Goal: Information Seeking & Learning: Learn about a topic

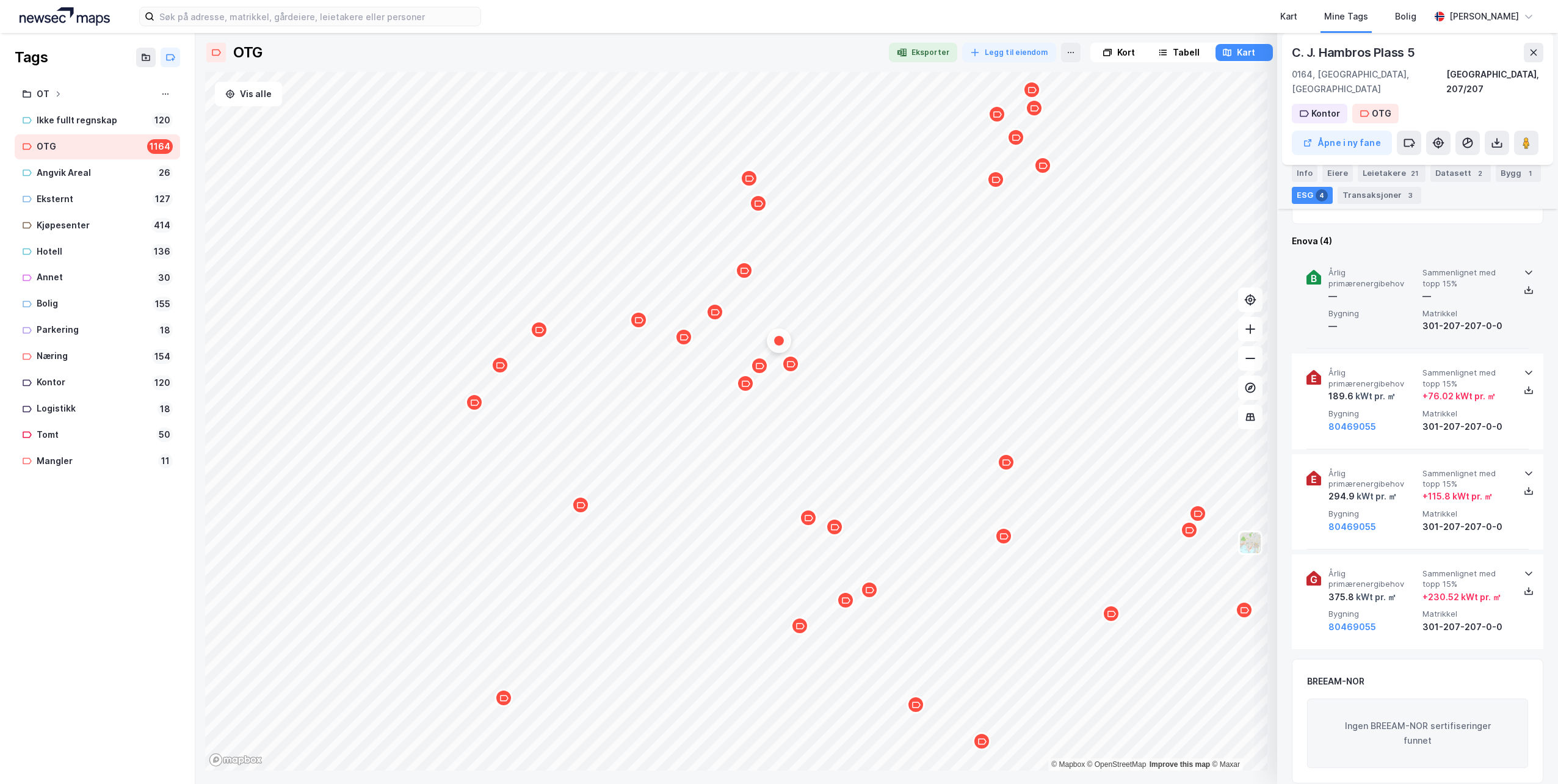
scroll to position [427, 0]
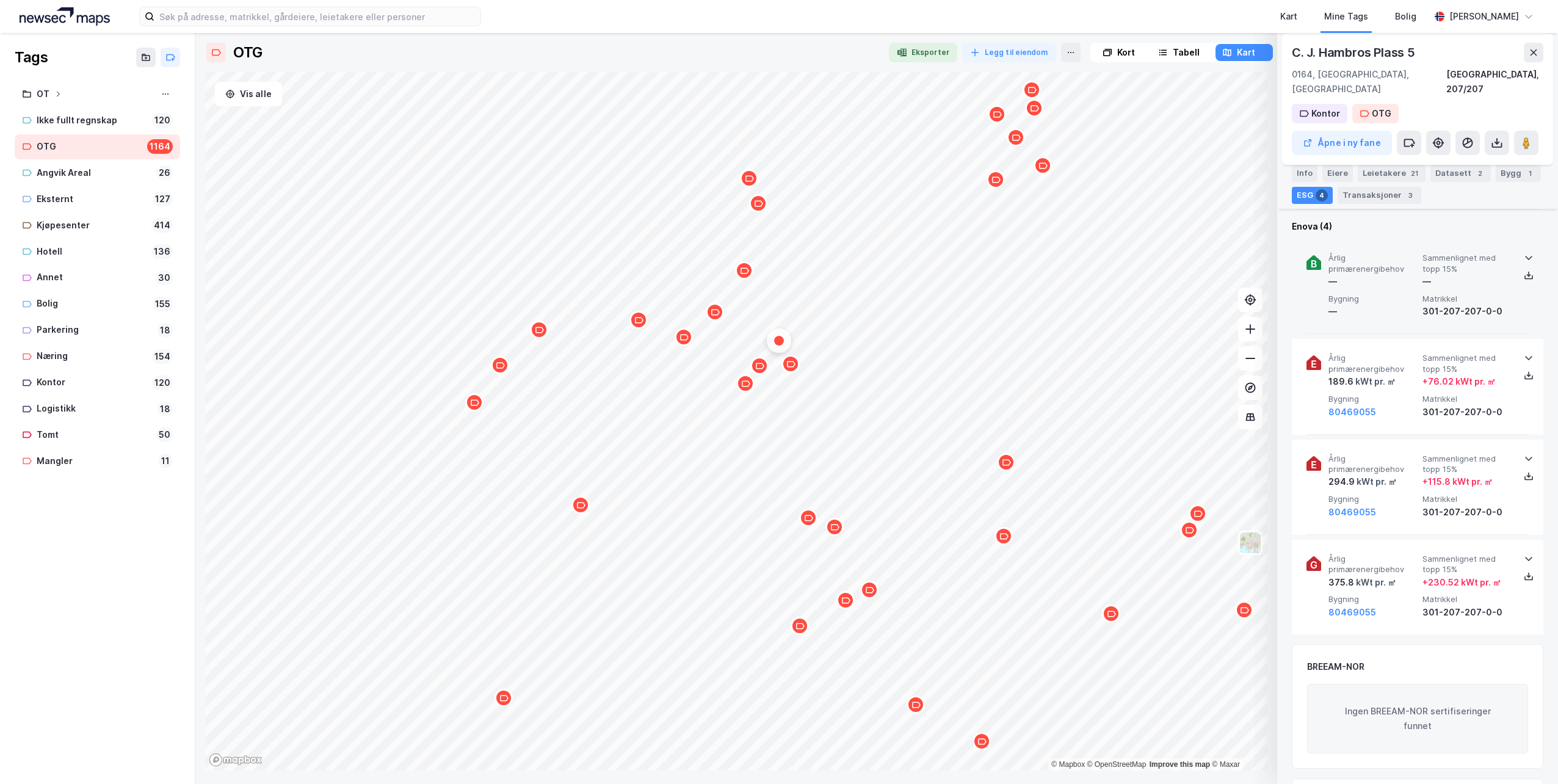
click at [1528, 253] on icon at bounding box center [1529, 258] width 10 height 10
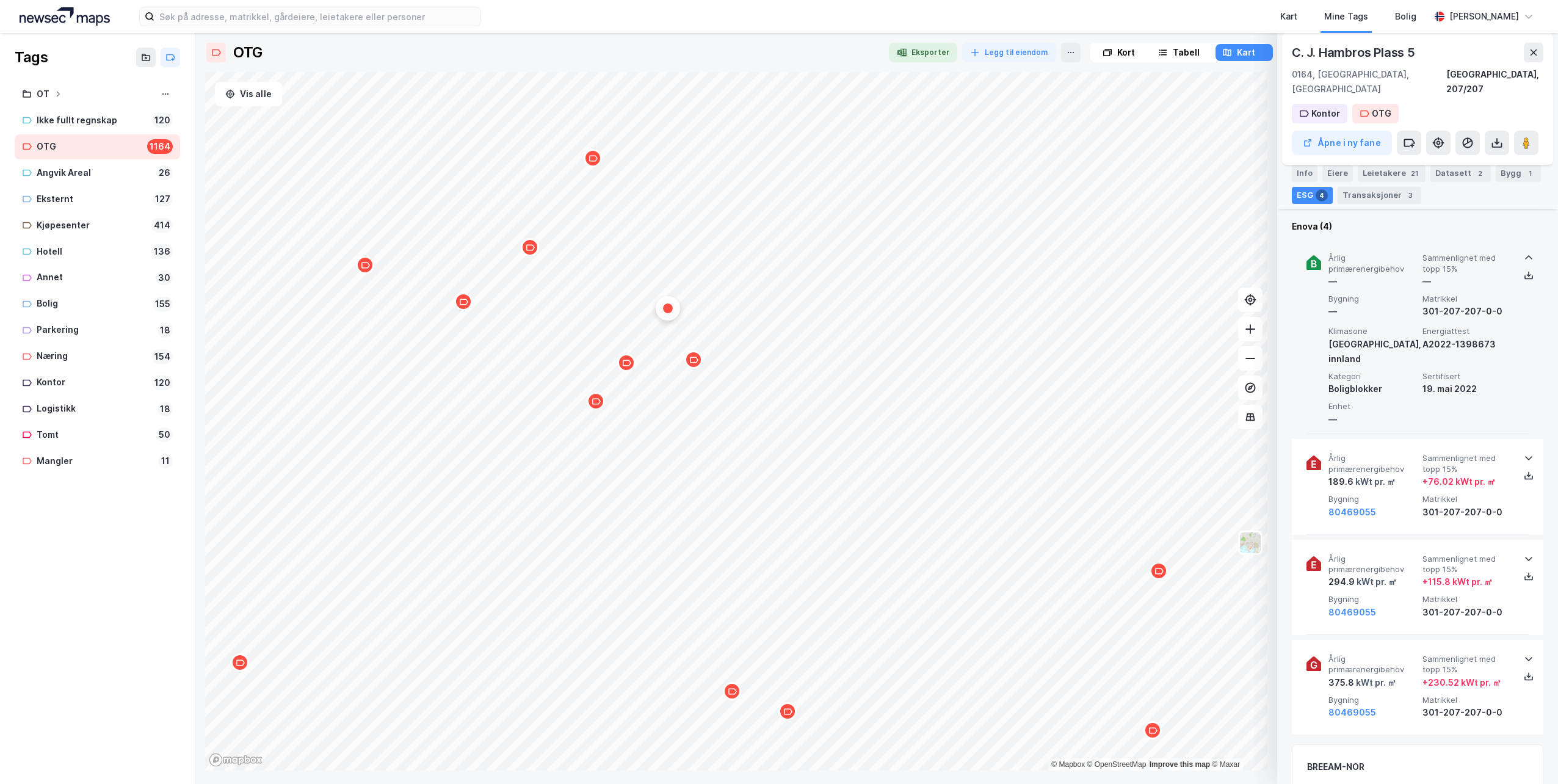
click at [627, 367] on icon "Map marker" at bounding box center [626, 362] width 9 height 9
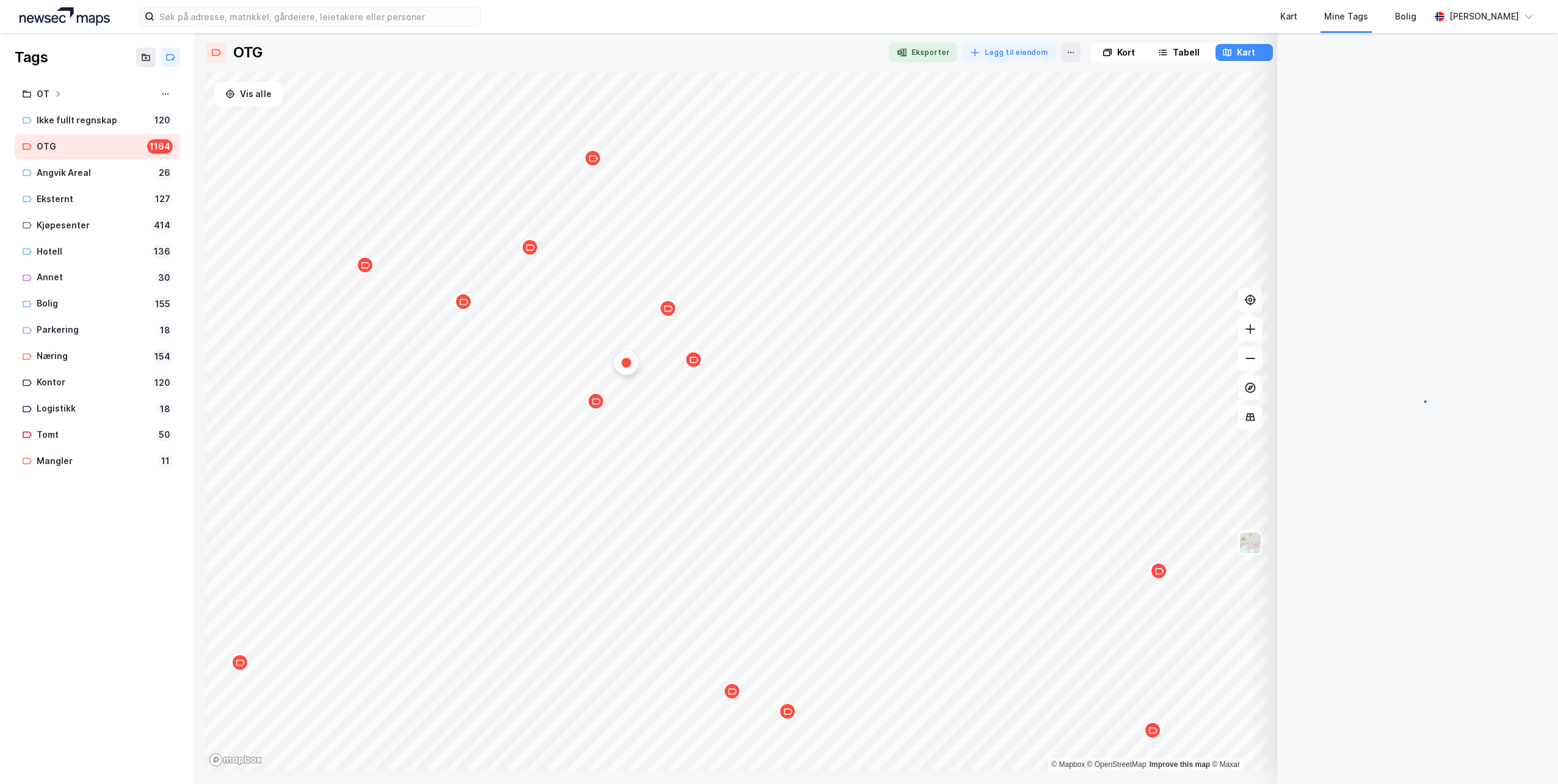
scroll to position [0, 0]
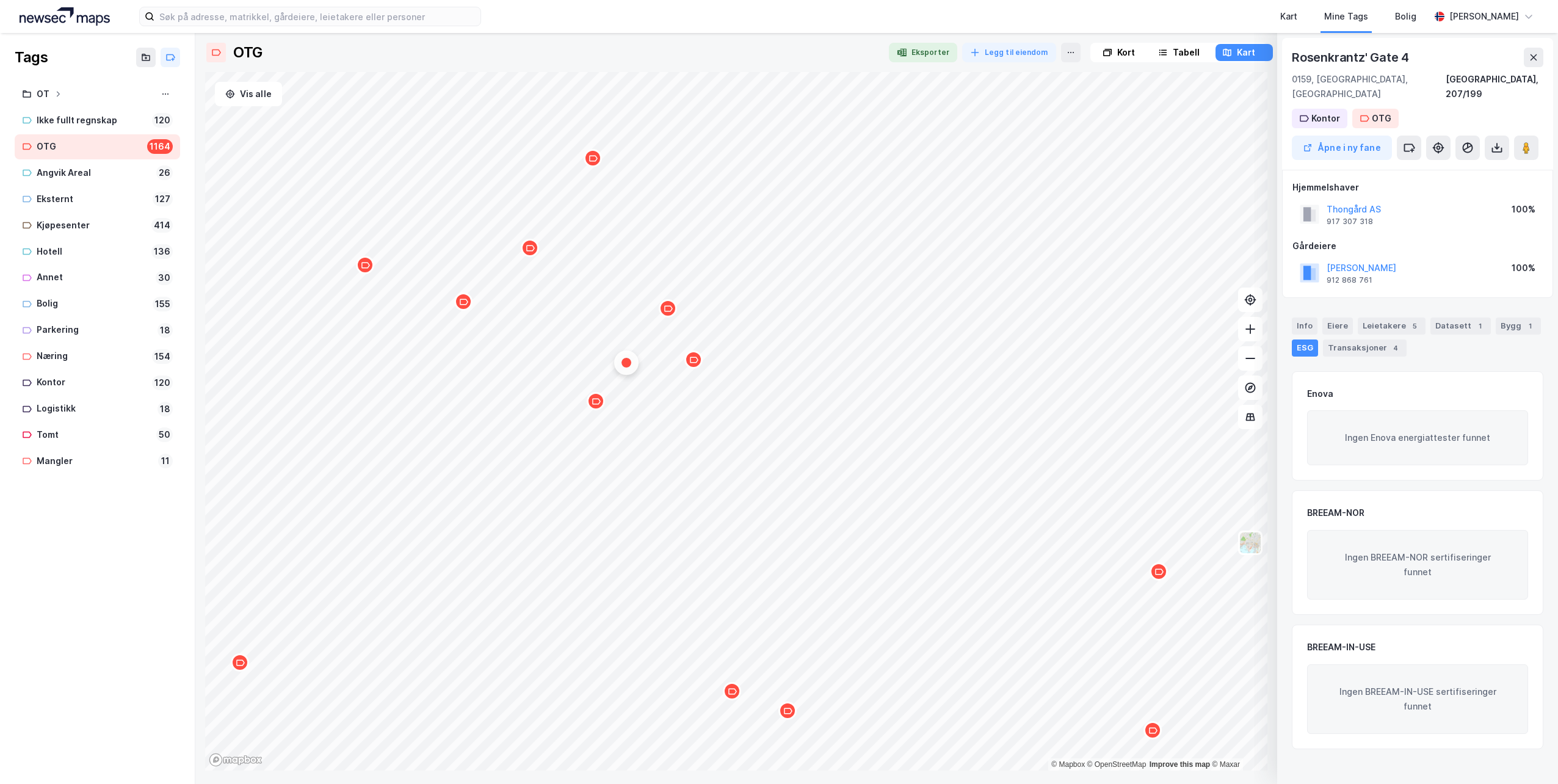
click at [696, 362] on icon "Map marker" at bounding box center [695, 359] width 8 height 6
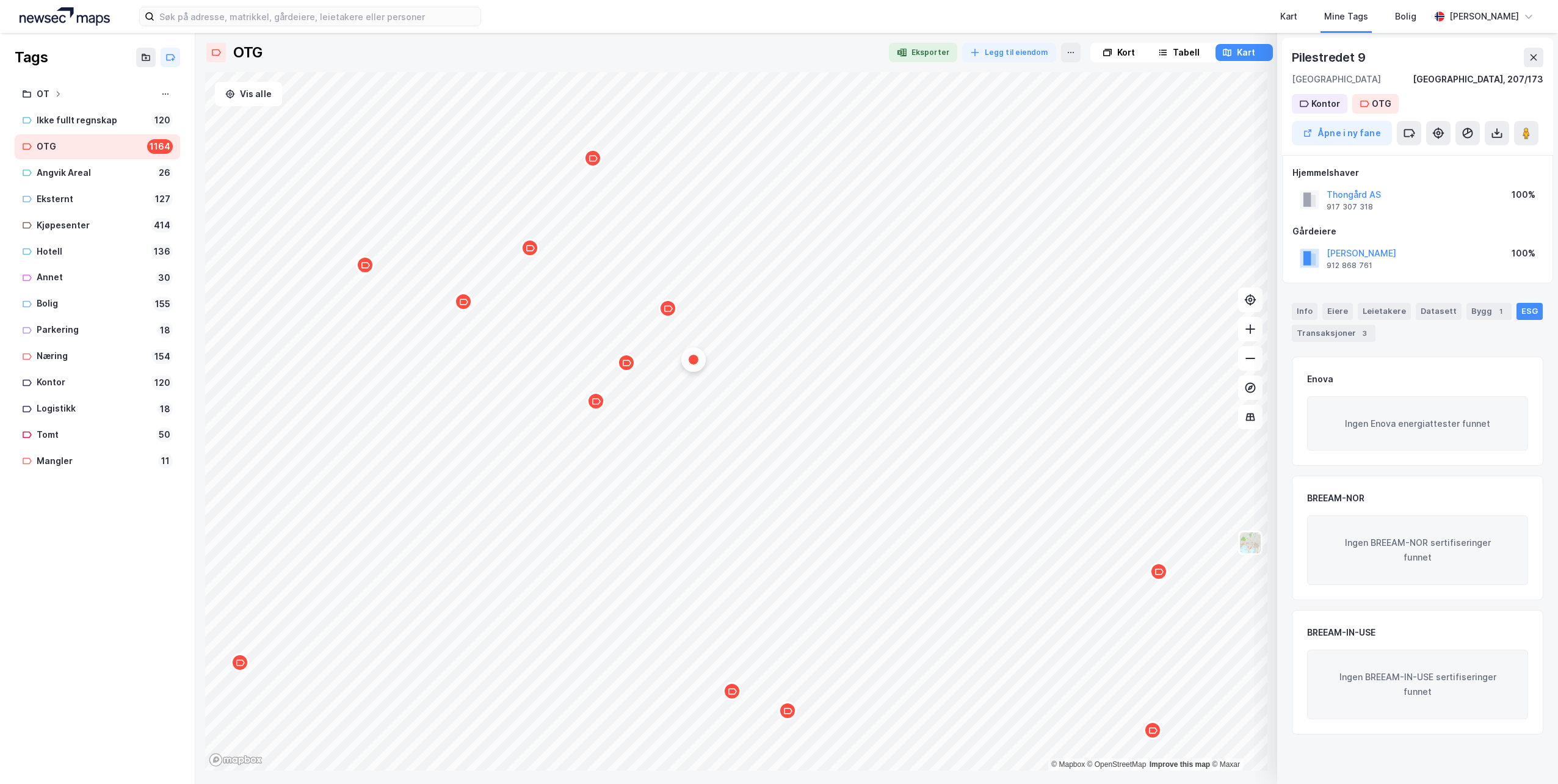
click at [625, 367] on icon "Map marker" at bounding box center [626, 362] width 9 height 9
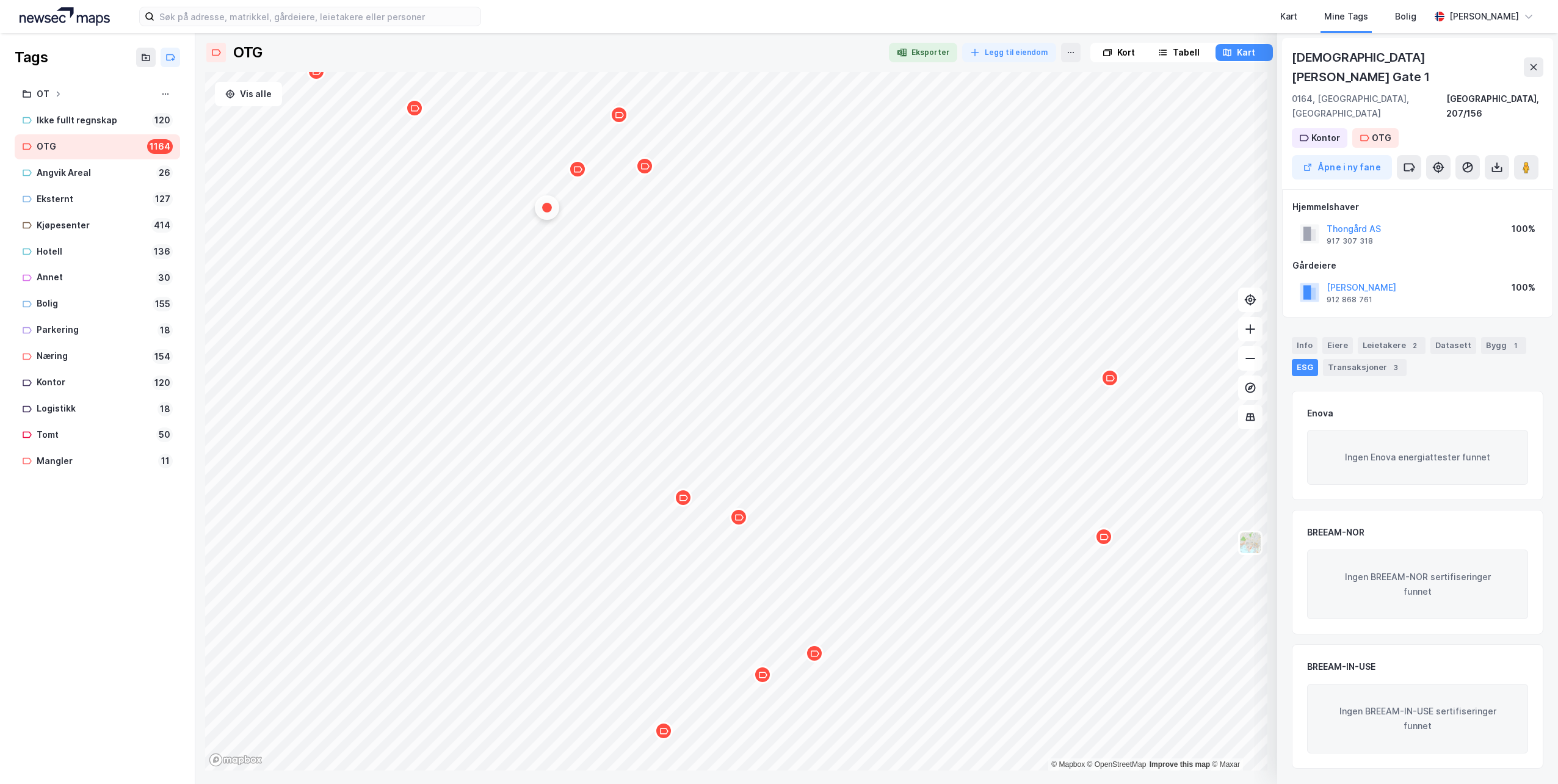
click at [684, 504] on div "Map marker" at bounding box center [684, 498] width 19 height 19
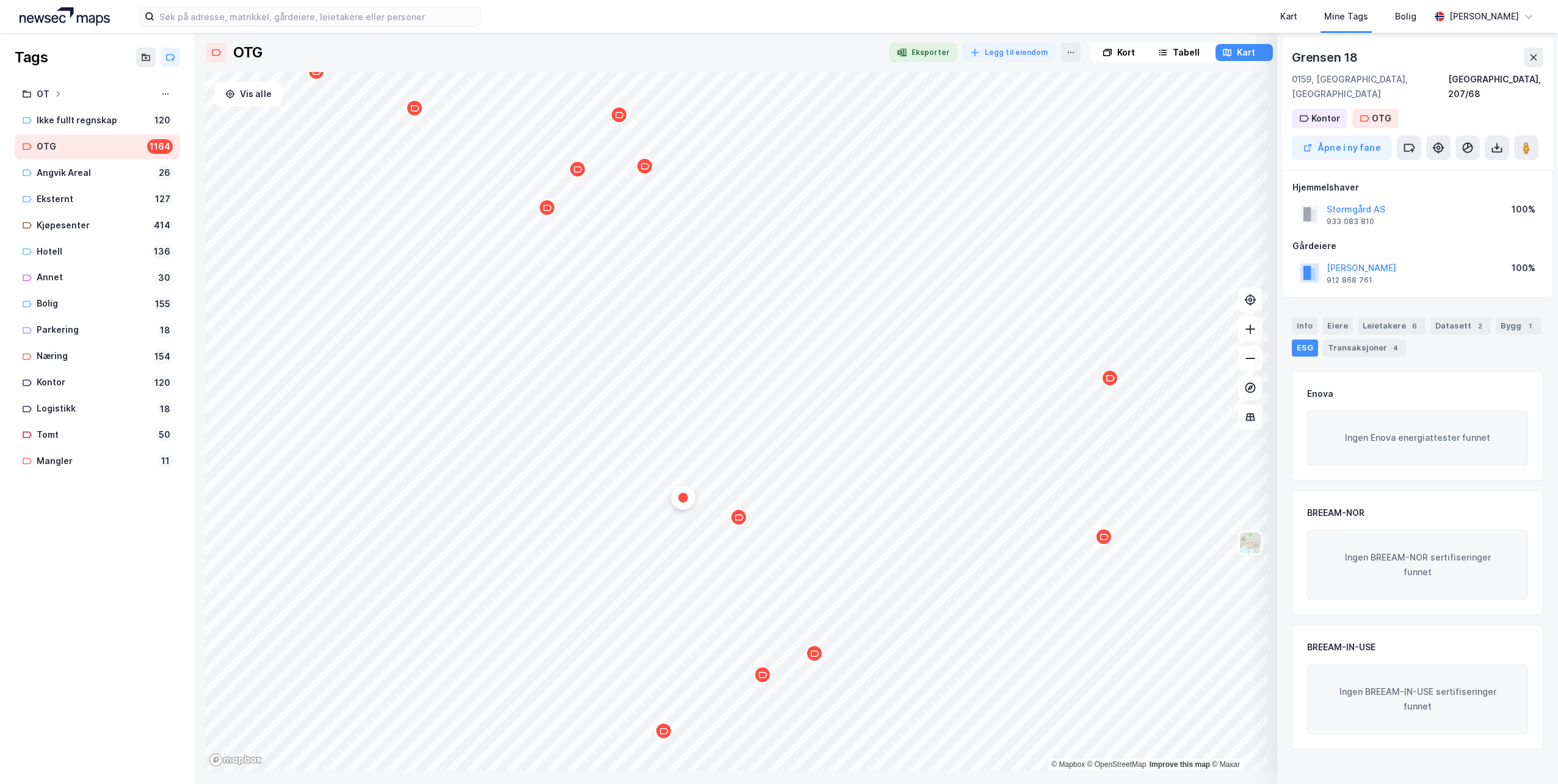
click at [743, 524] on div "Map marker" at bounding box center [739, 517] width 19 height 19
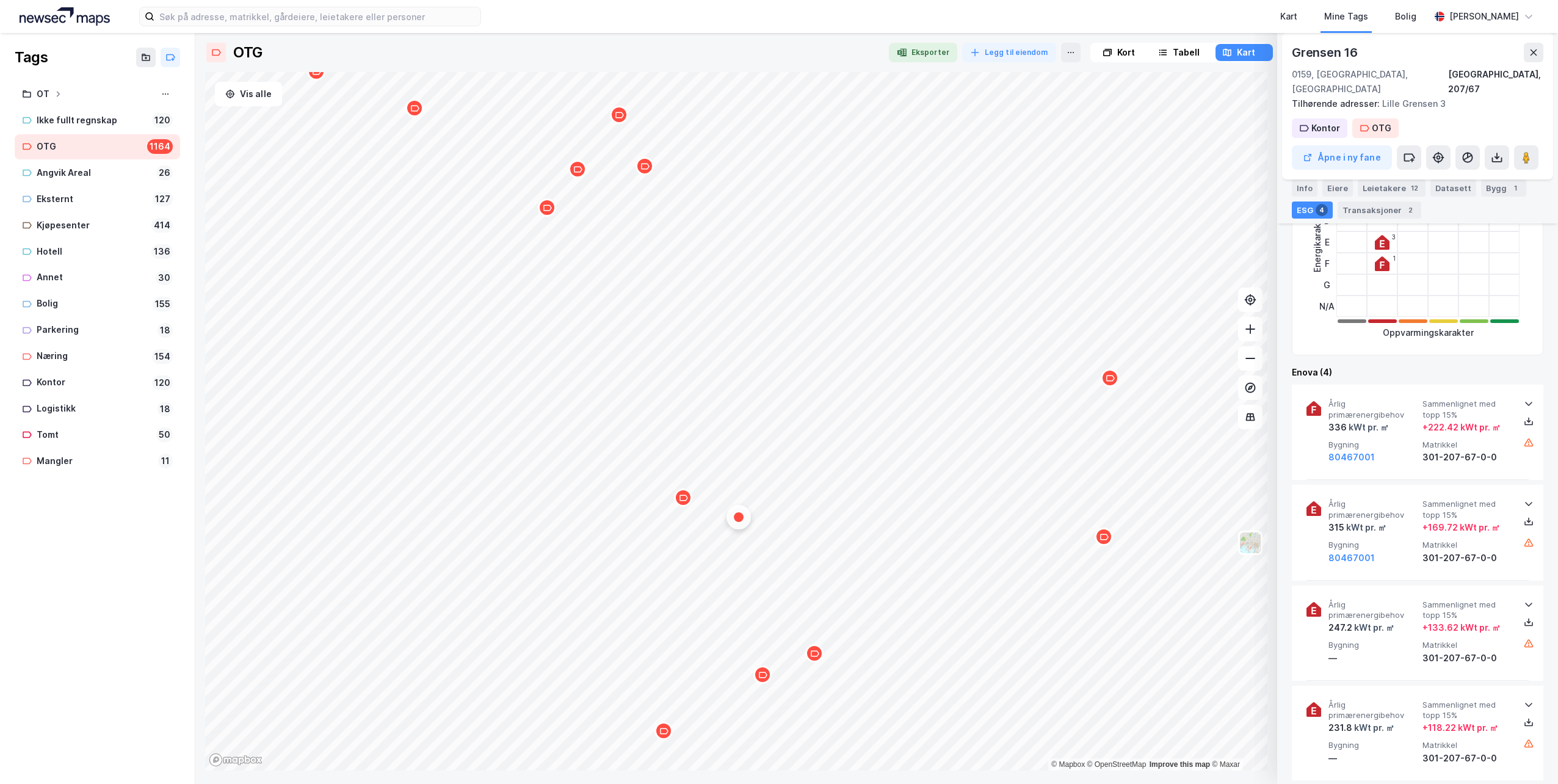
scroll to position [305, 0]
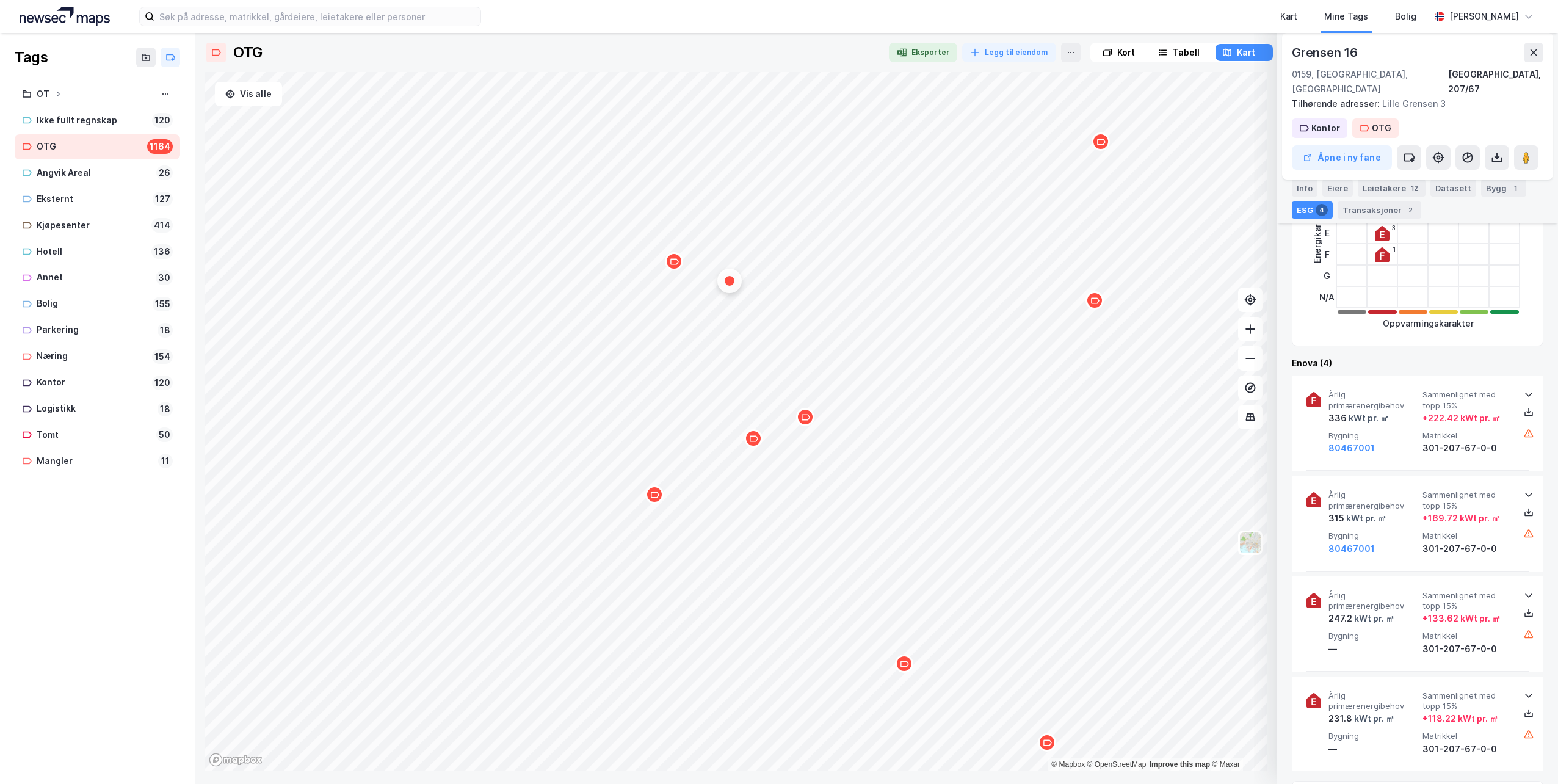
click at [657, 498] on icon "Map marker" at bounding box center [655, 494] width 9 height 9
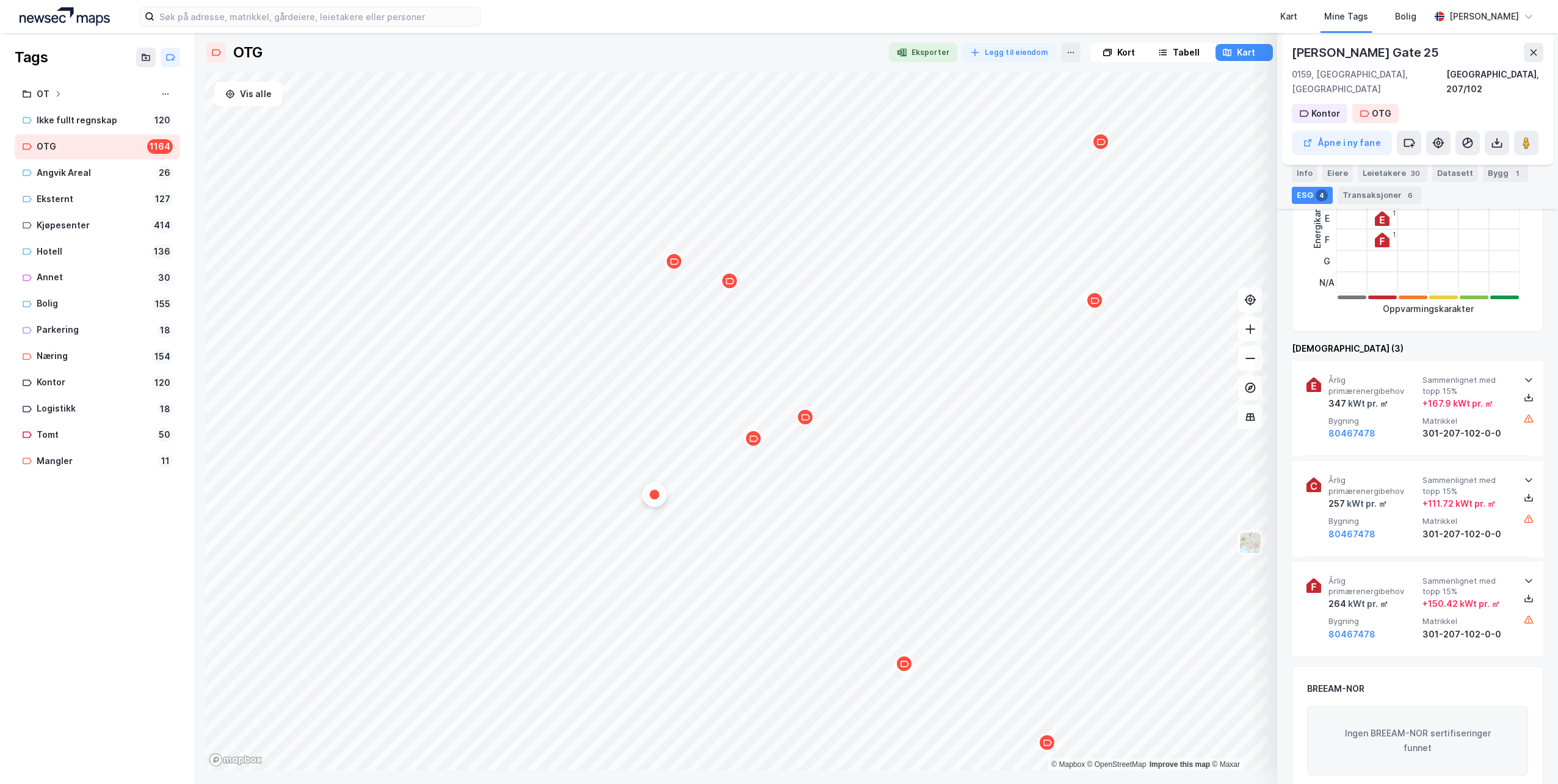
click at [750, 444] on div "Map marker" at bounding box center [754, 438] width 19 height 19
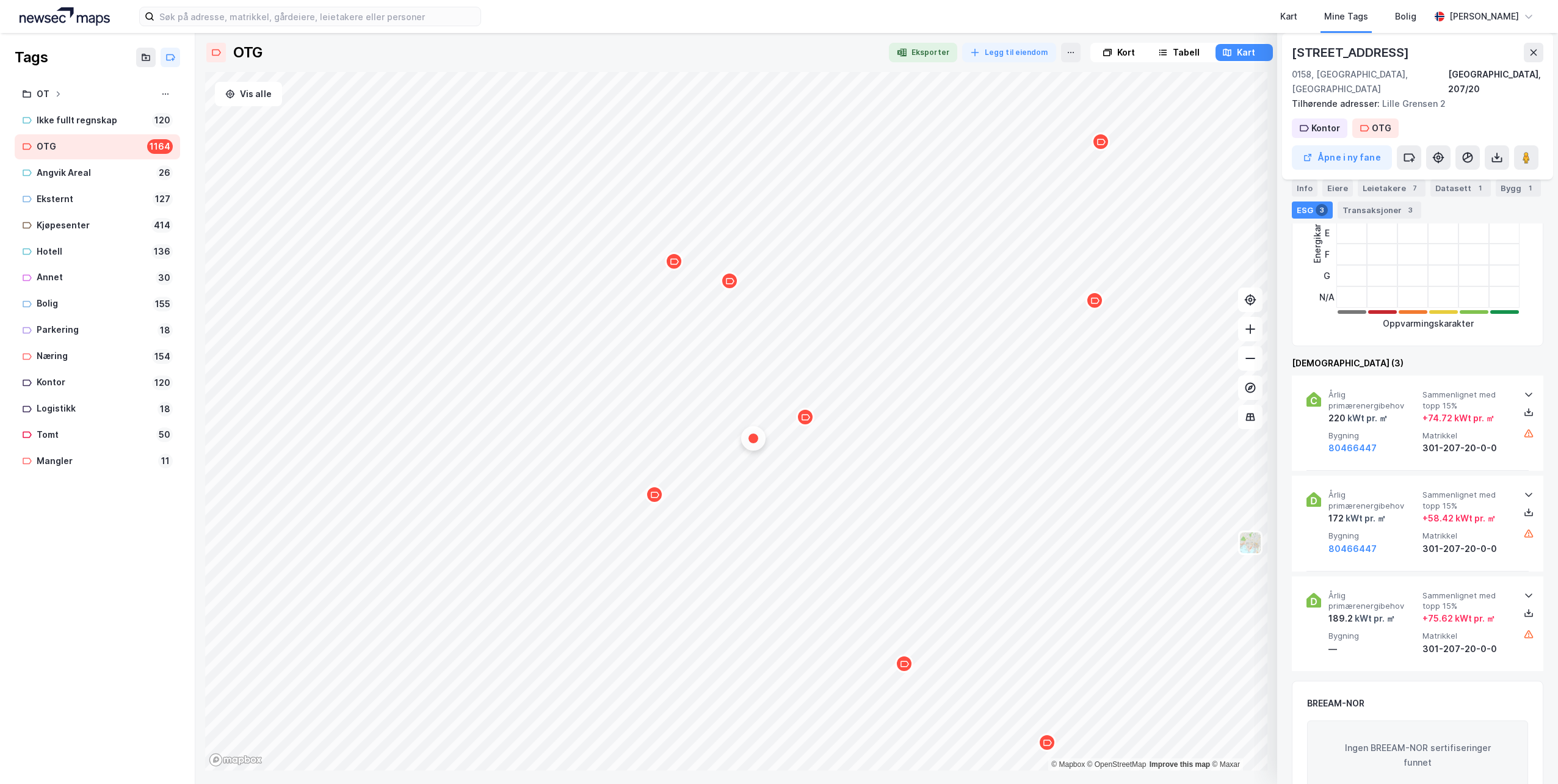
click at [808, 422] on div "Map marker" at bounding box center [805, 417] width 19 height 19
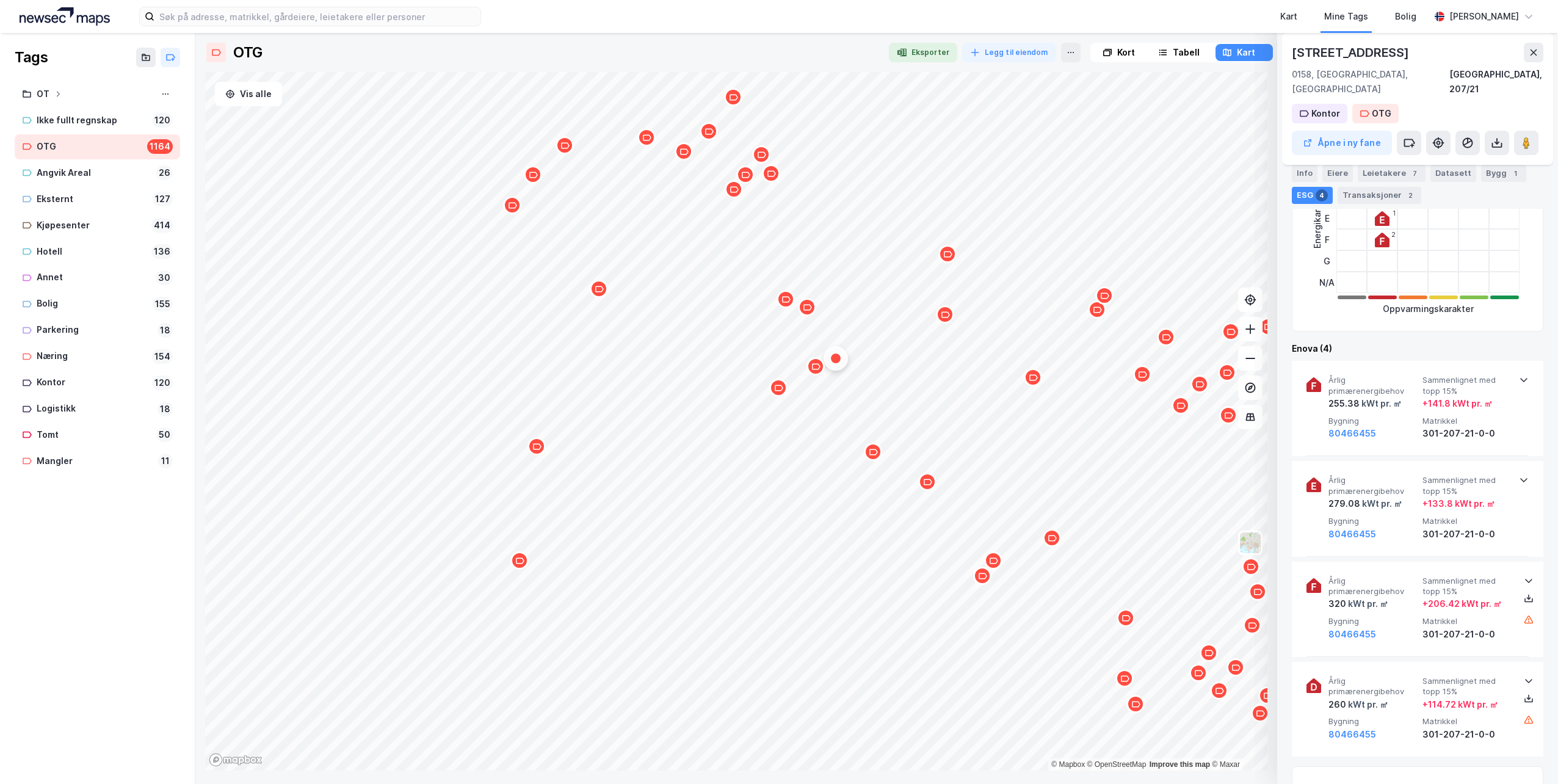
click at [521, 564] on icon "Map marker" at bounding box center [520, 560] width 9 height 9
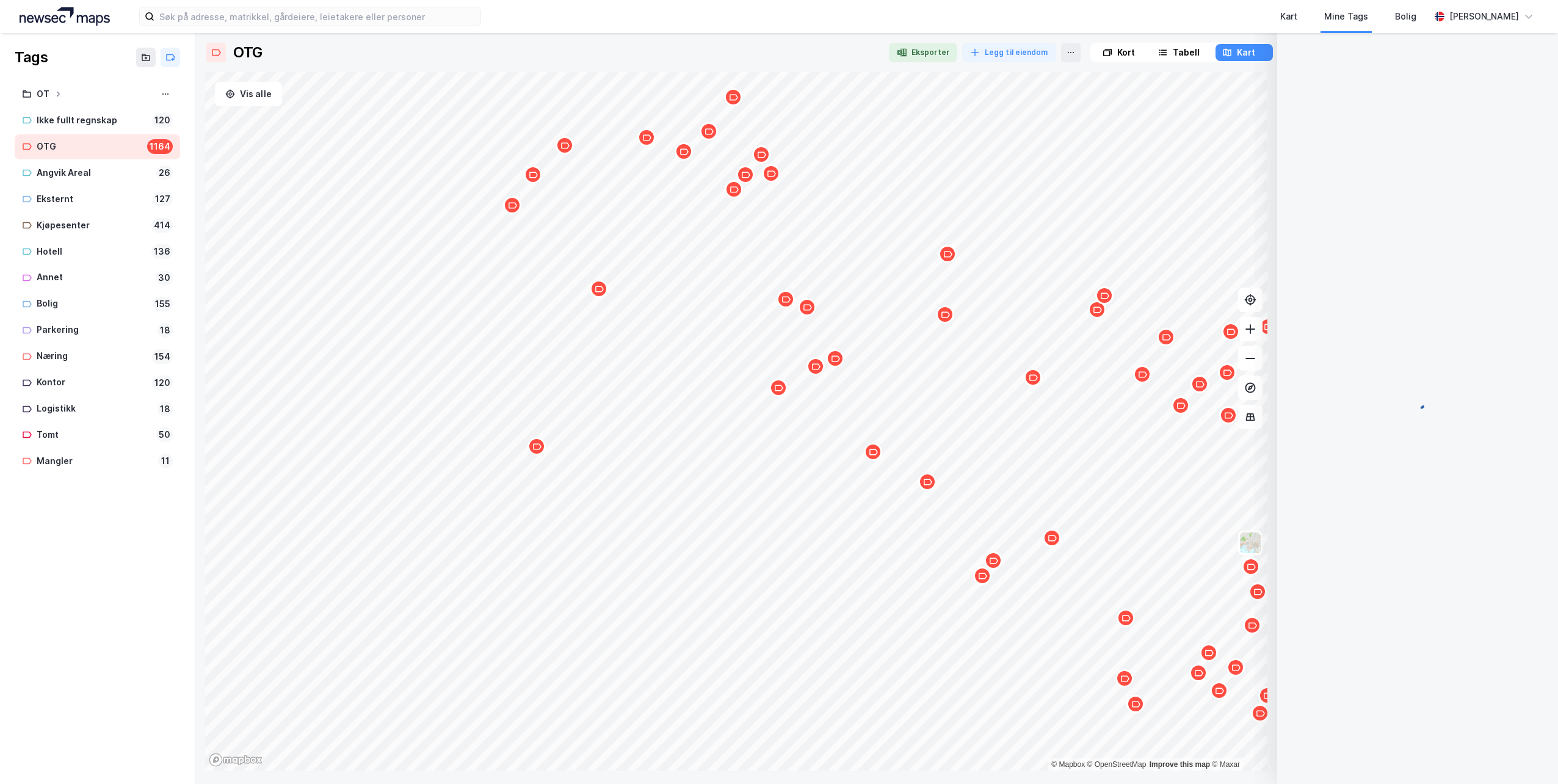
scroll to position [0, 0]
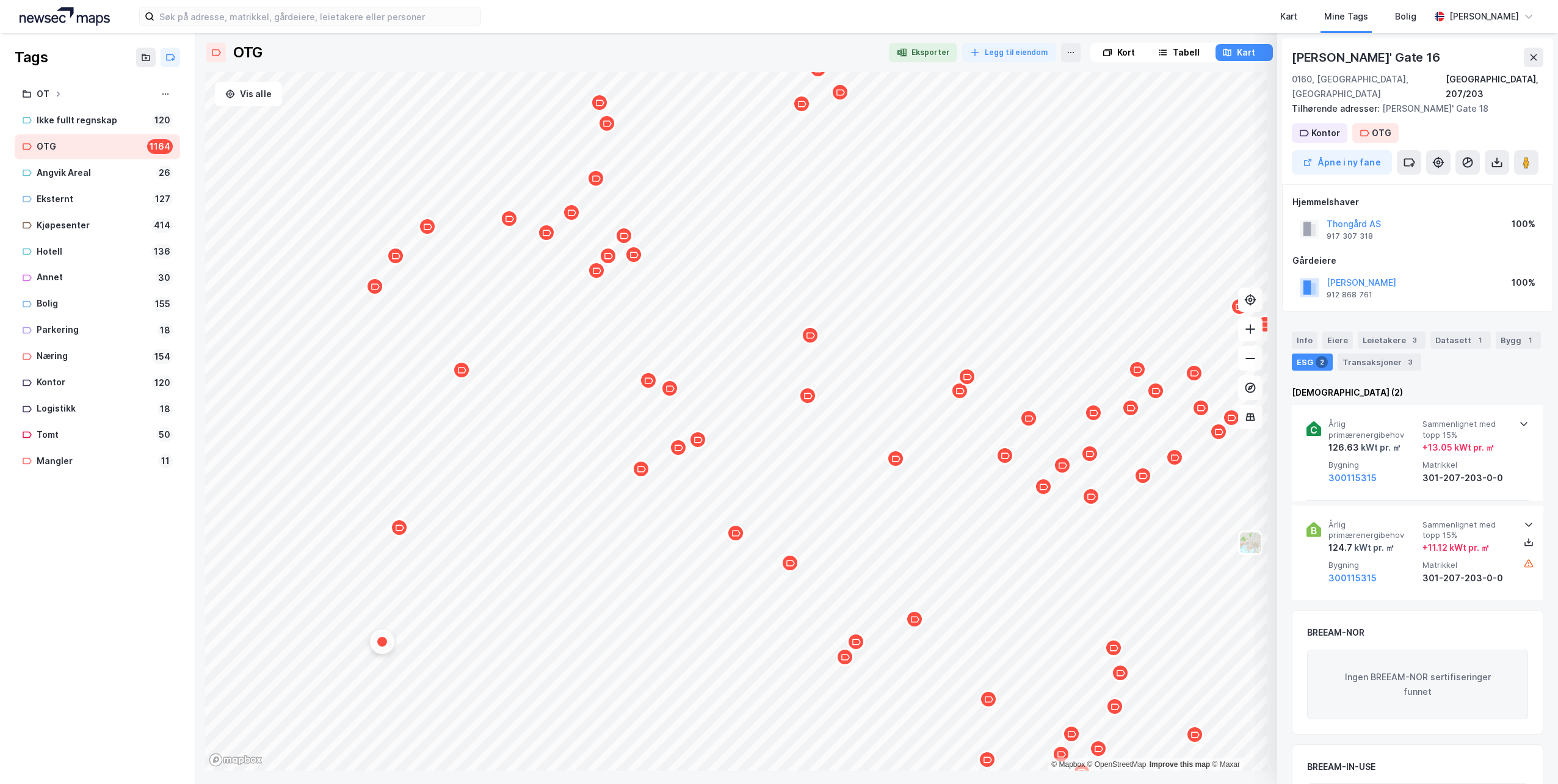
click at [734, 539] on div "Map marker" at bounding box center [736, 533] width 19 height 19
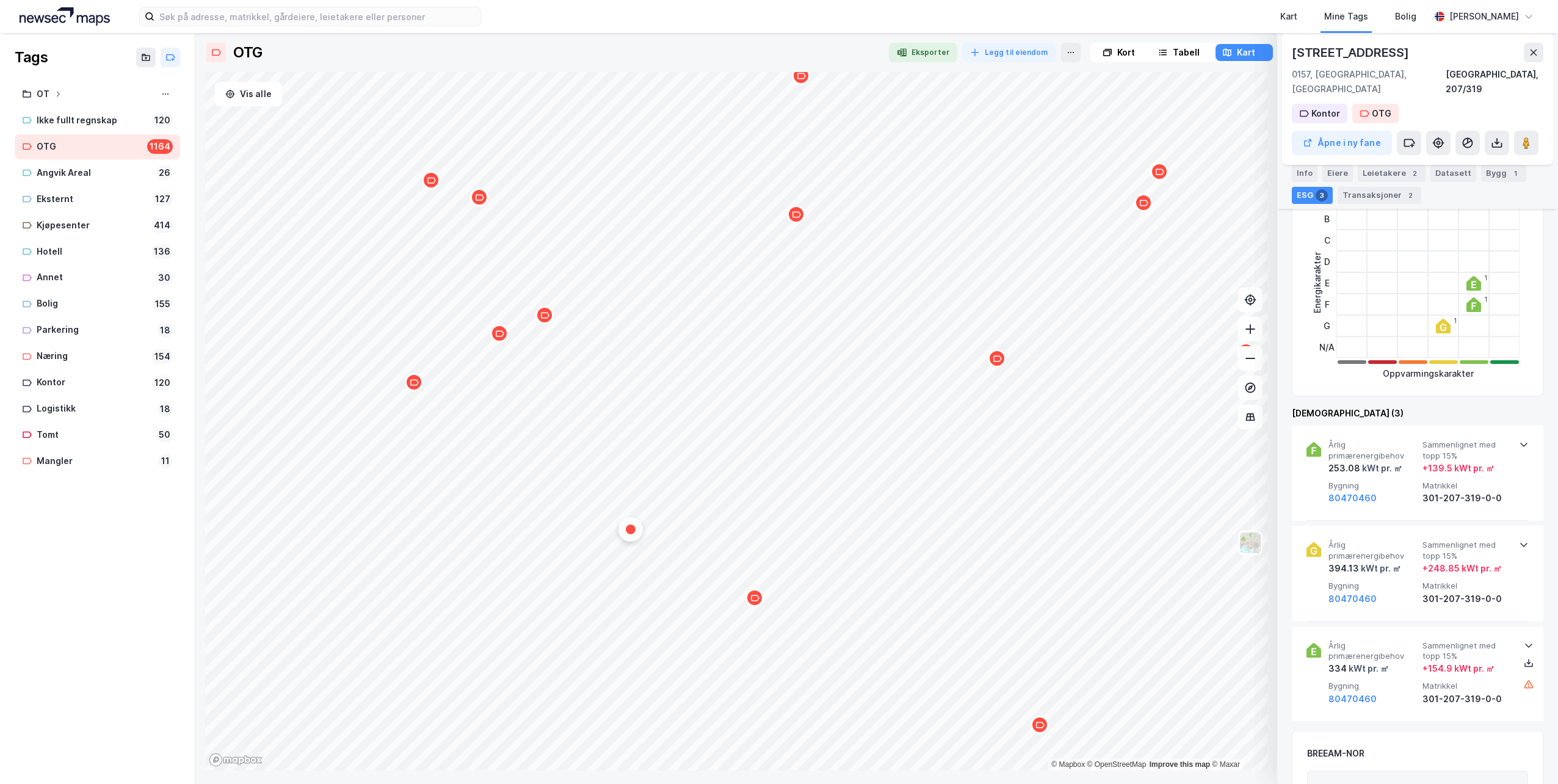
scroll to position [244, 0]
click at [1520, 436] on icon at bounding box center [1524, 441] width 10 height 10
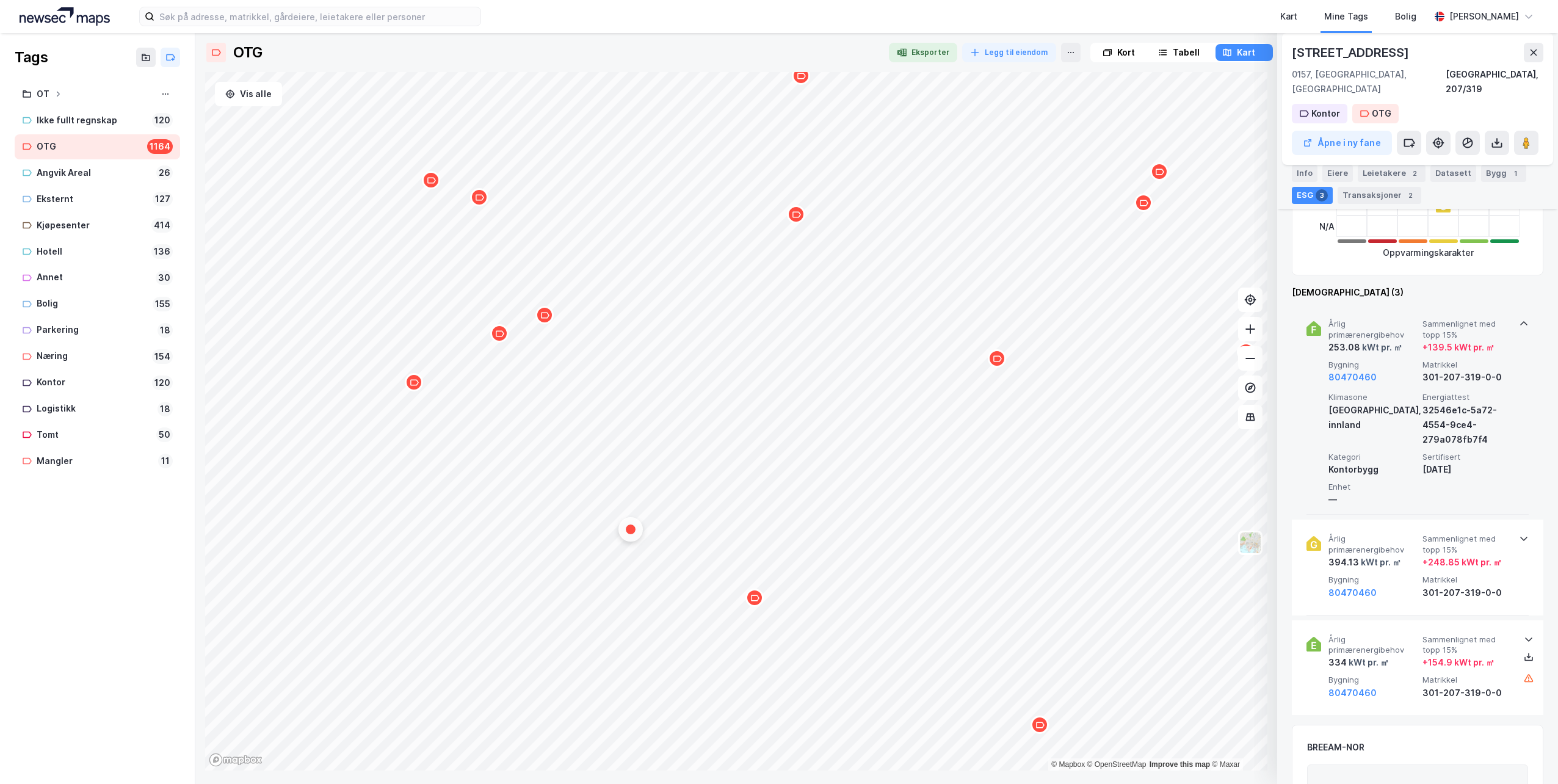
scroll to position [367, 0]
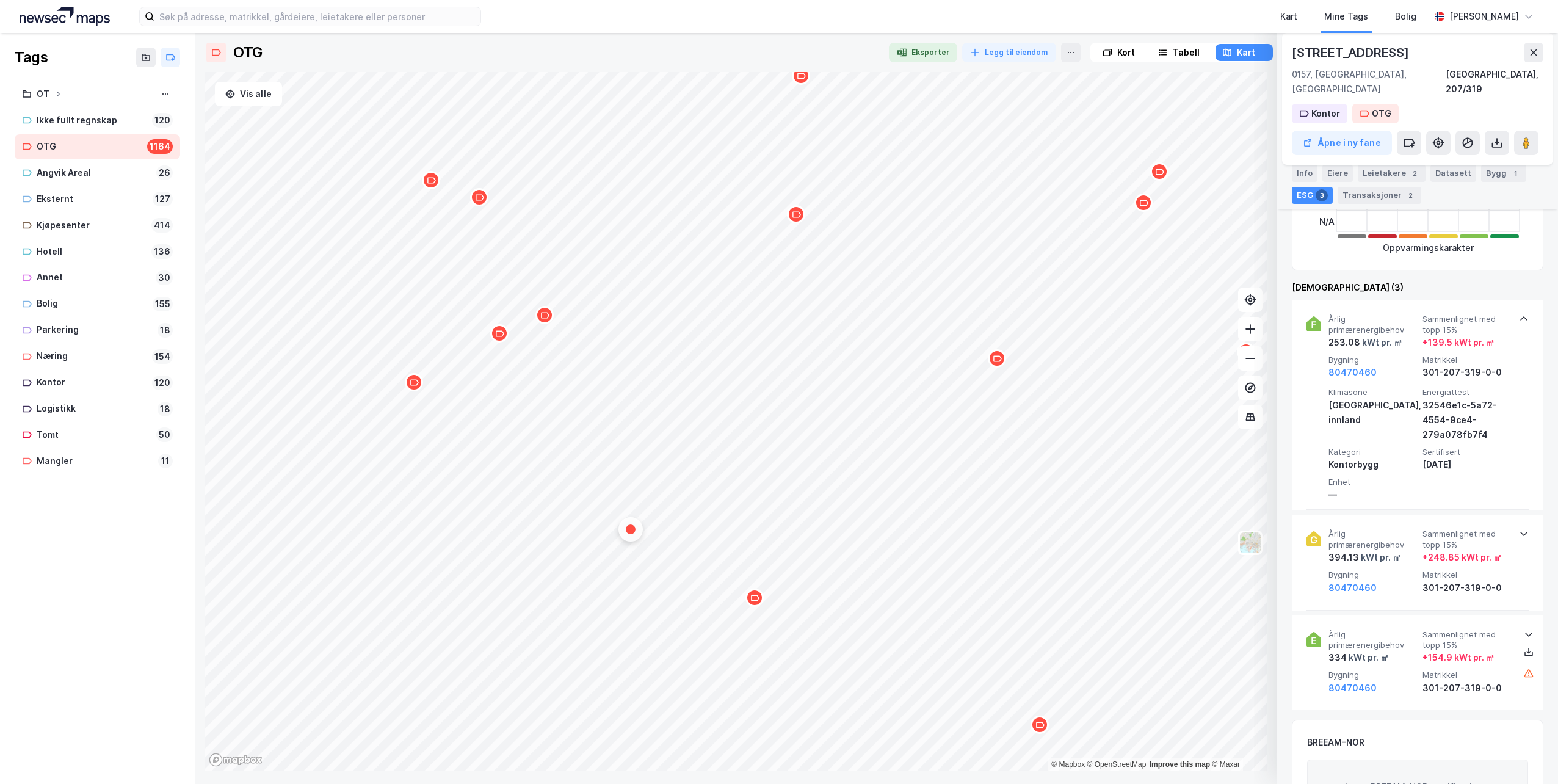
click at [1523, 313] on icon at bounding box center [1524, 318] width 10 height 10
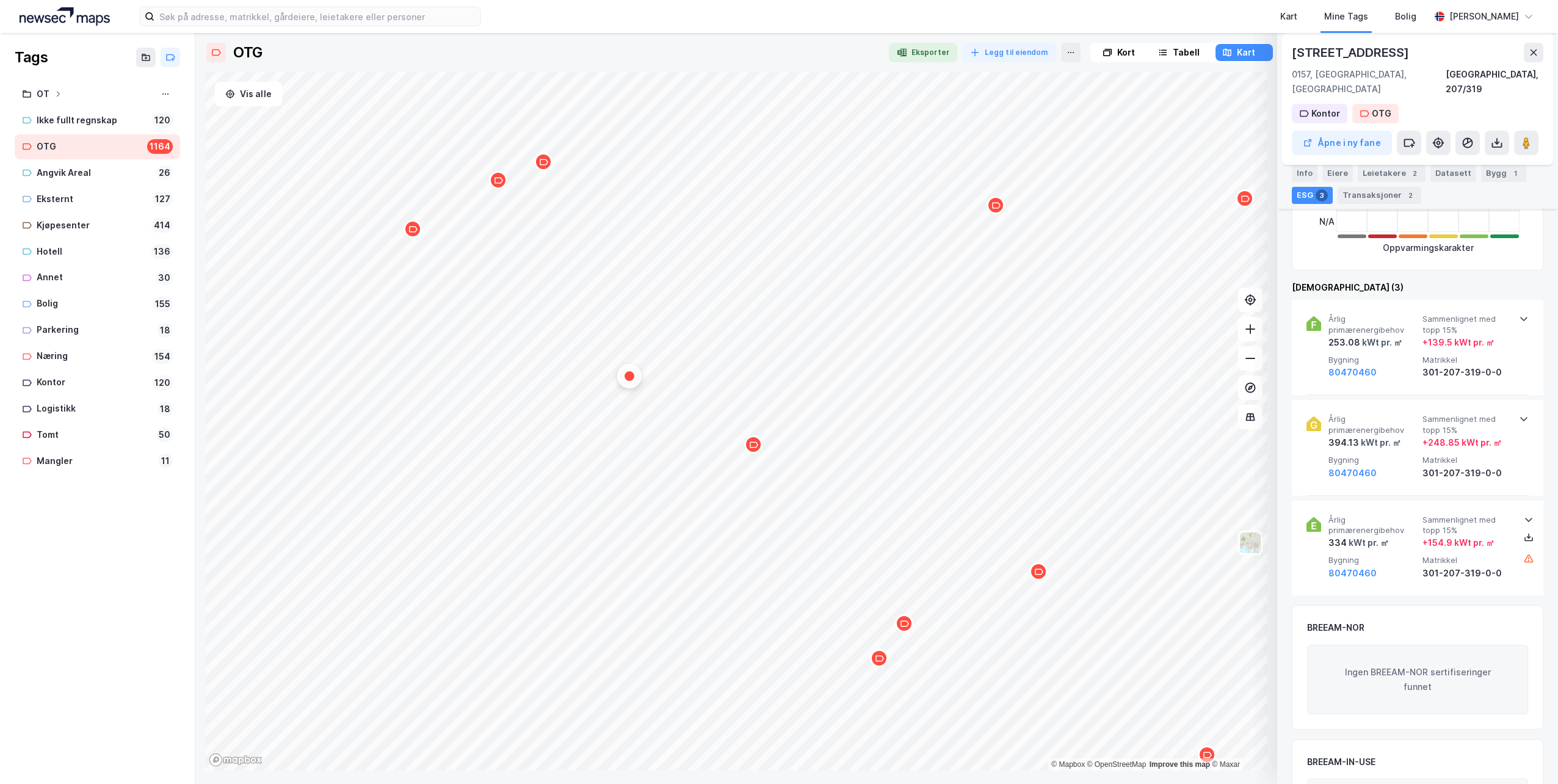
click at [754, 450] on div "Map marker" at bounding box center [754, 444] width 19 height 19
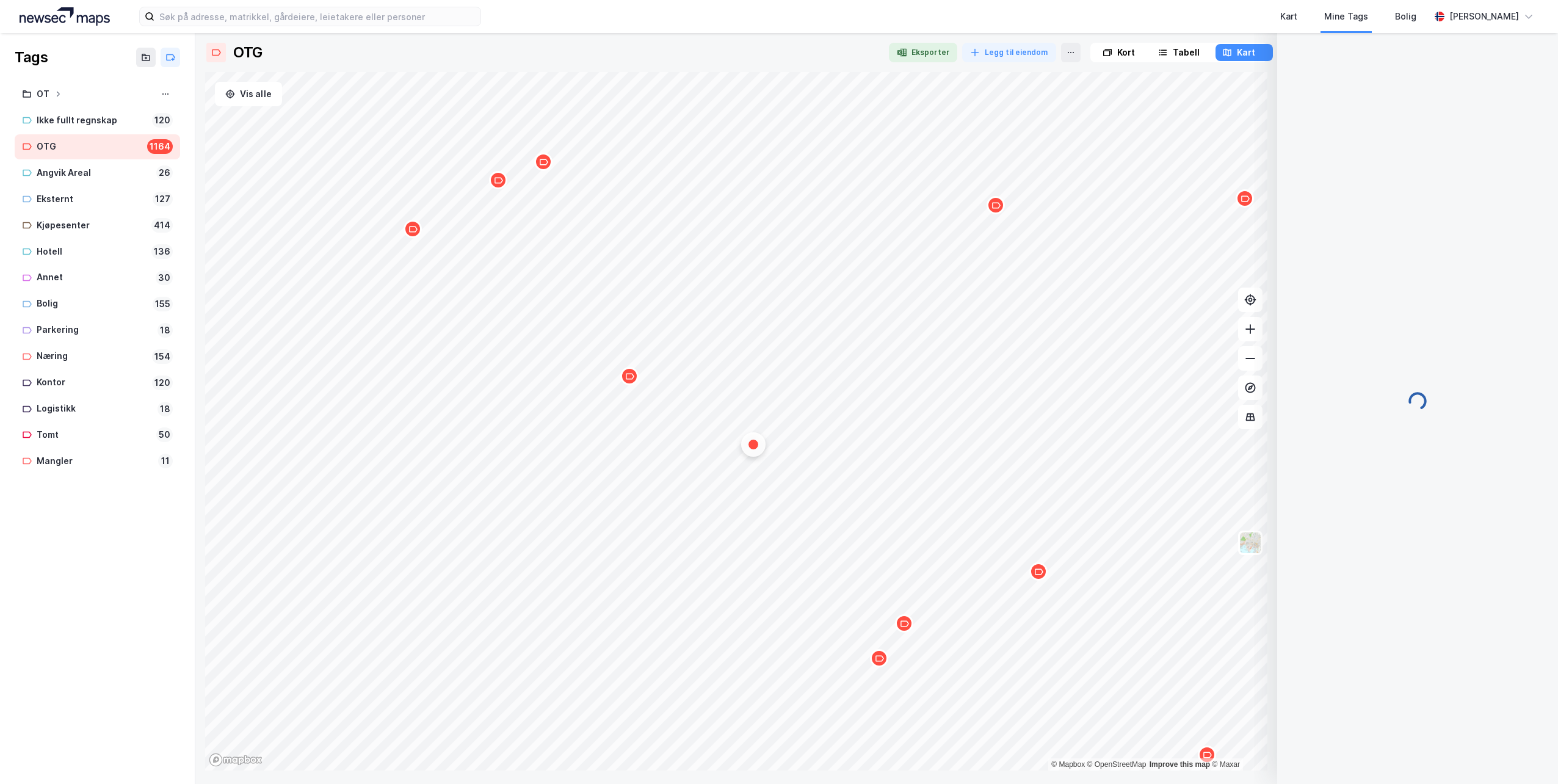
scroll to position [0, 0]
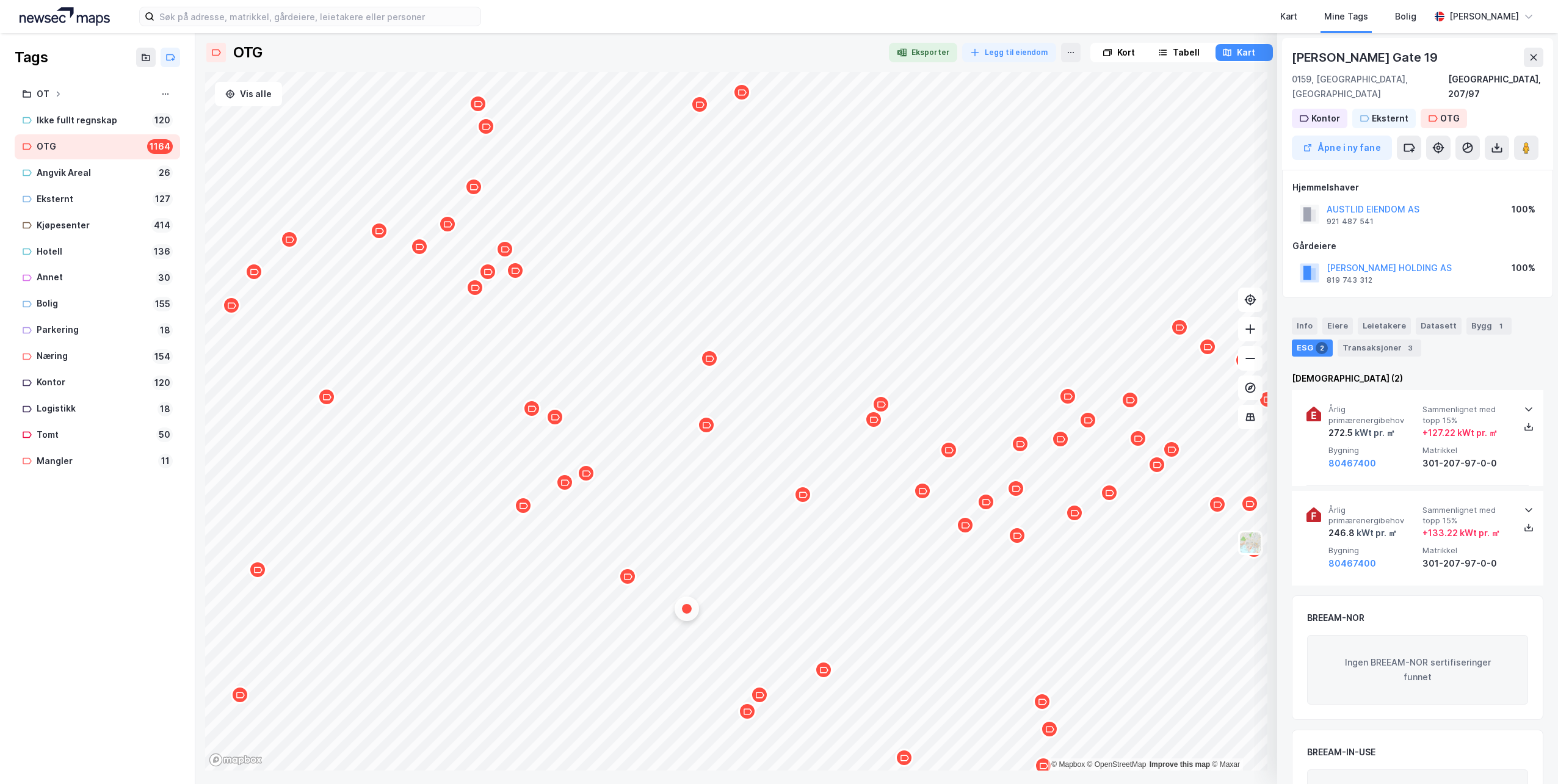
click at [800, 503] on div "Map marker" at bounding box center [803, 494] width 19 height 19
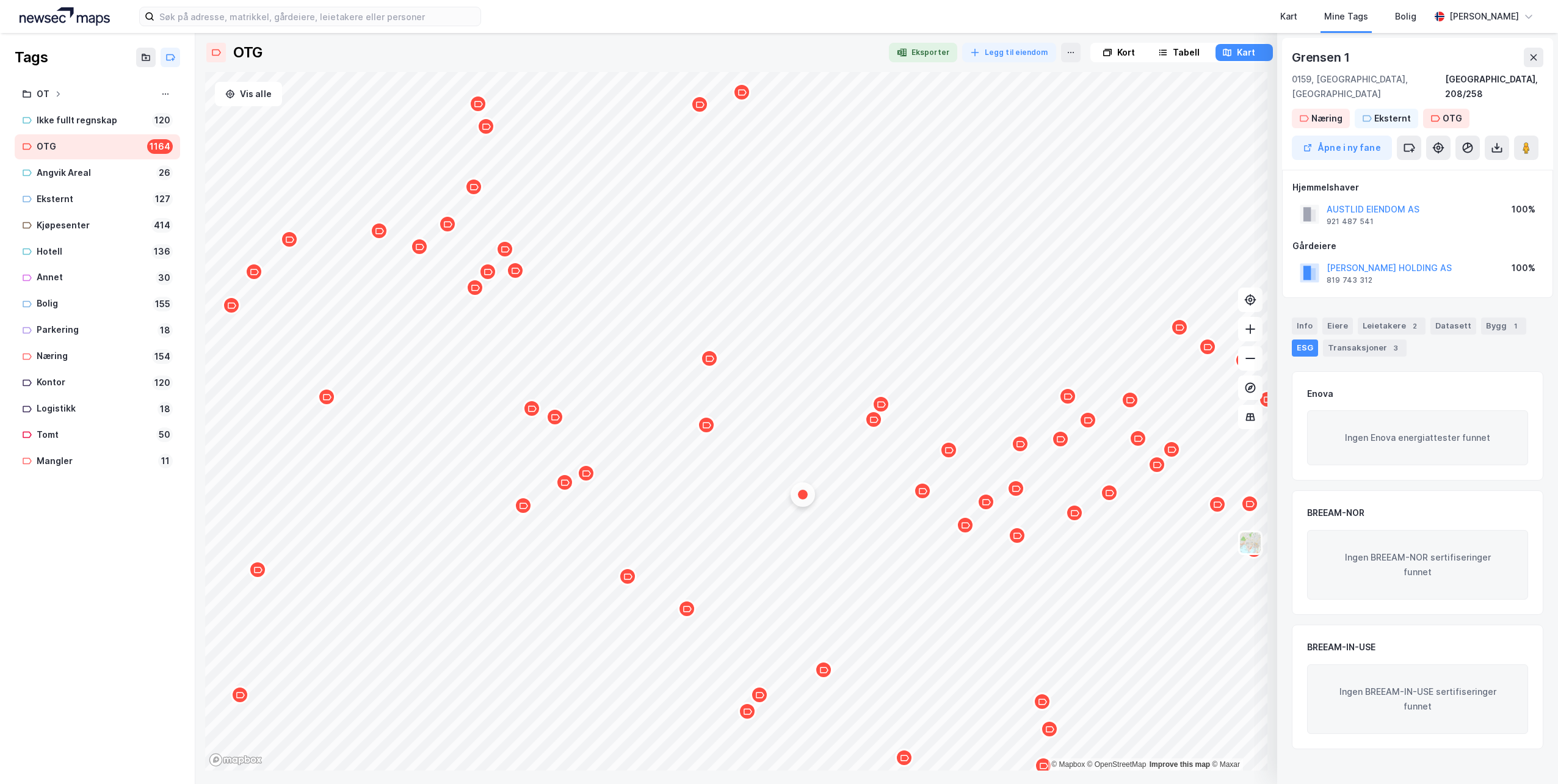
click at [708, 426] on icon "Map marker" at bounding box center [706, 425] width 9 height 9
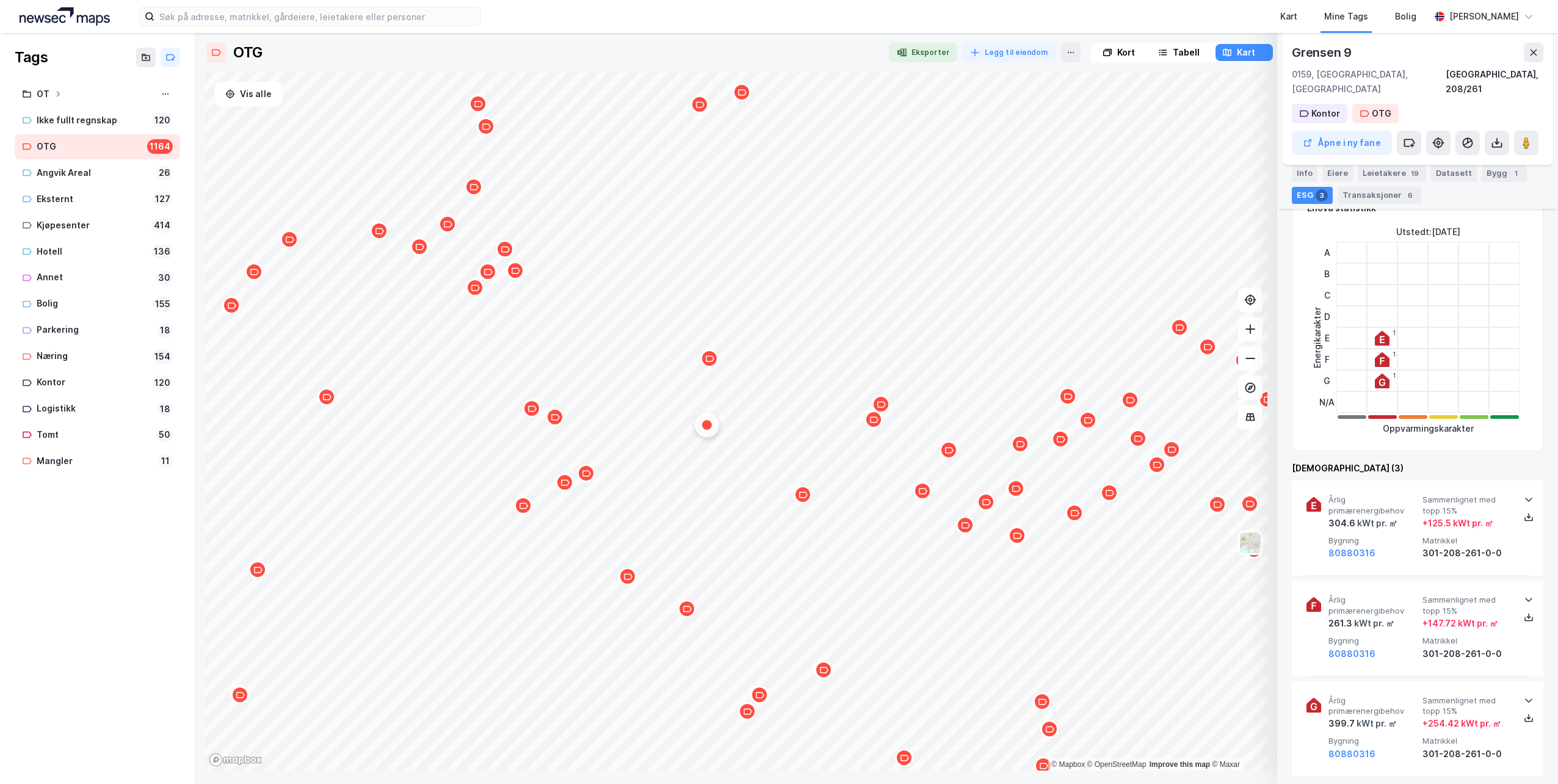
scroll to position [244, 0]
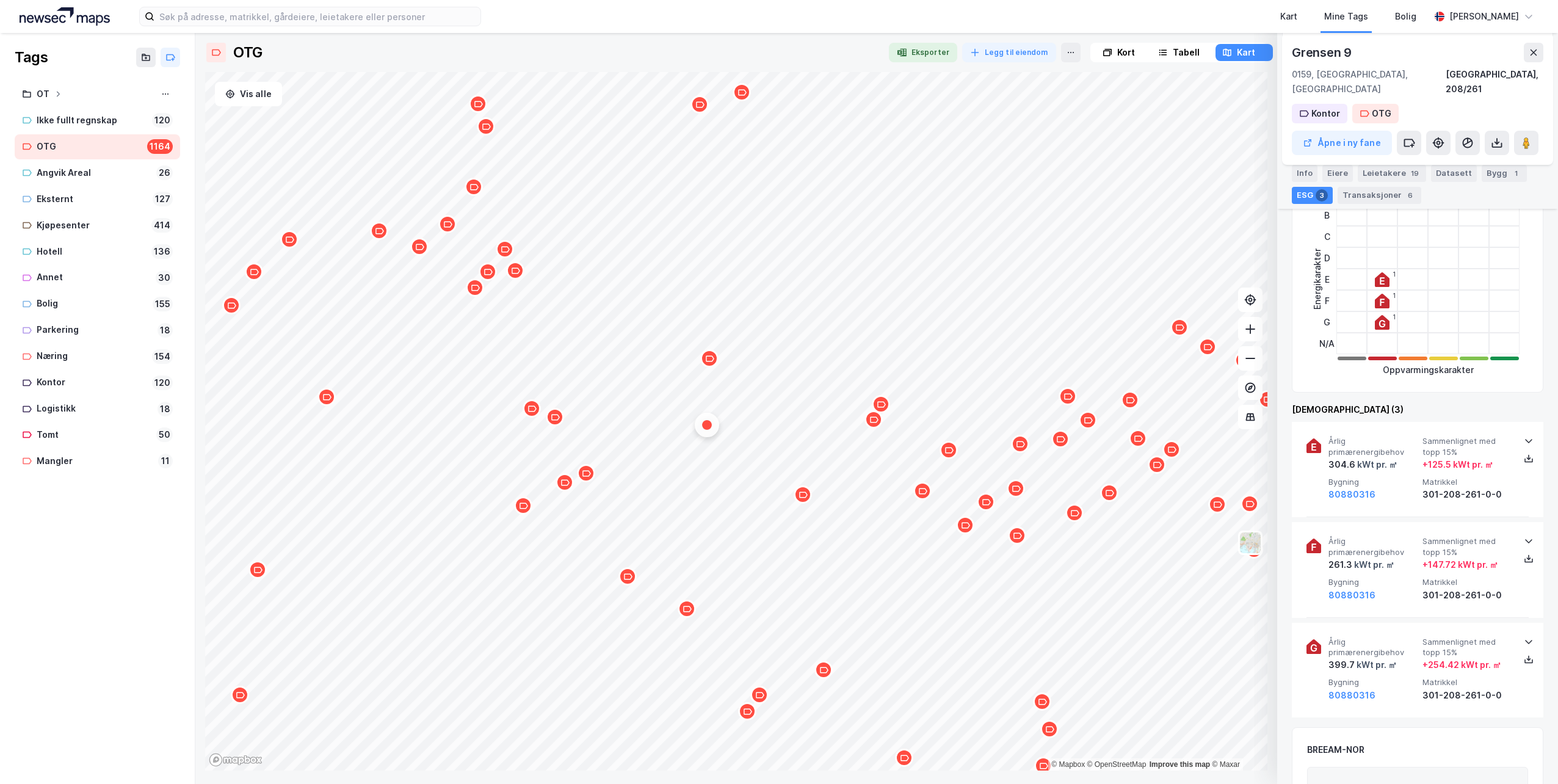
click at [708, 362] on icon "Map marker" at bounding box center [710, 358] width 9 height 9
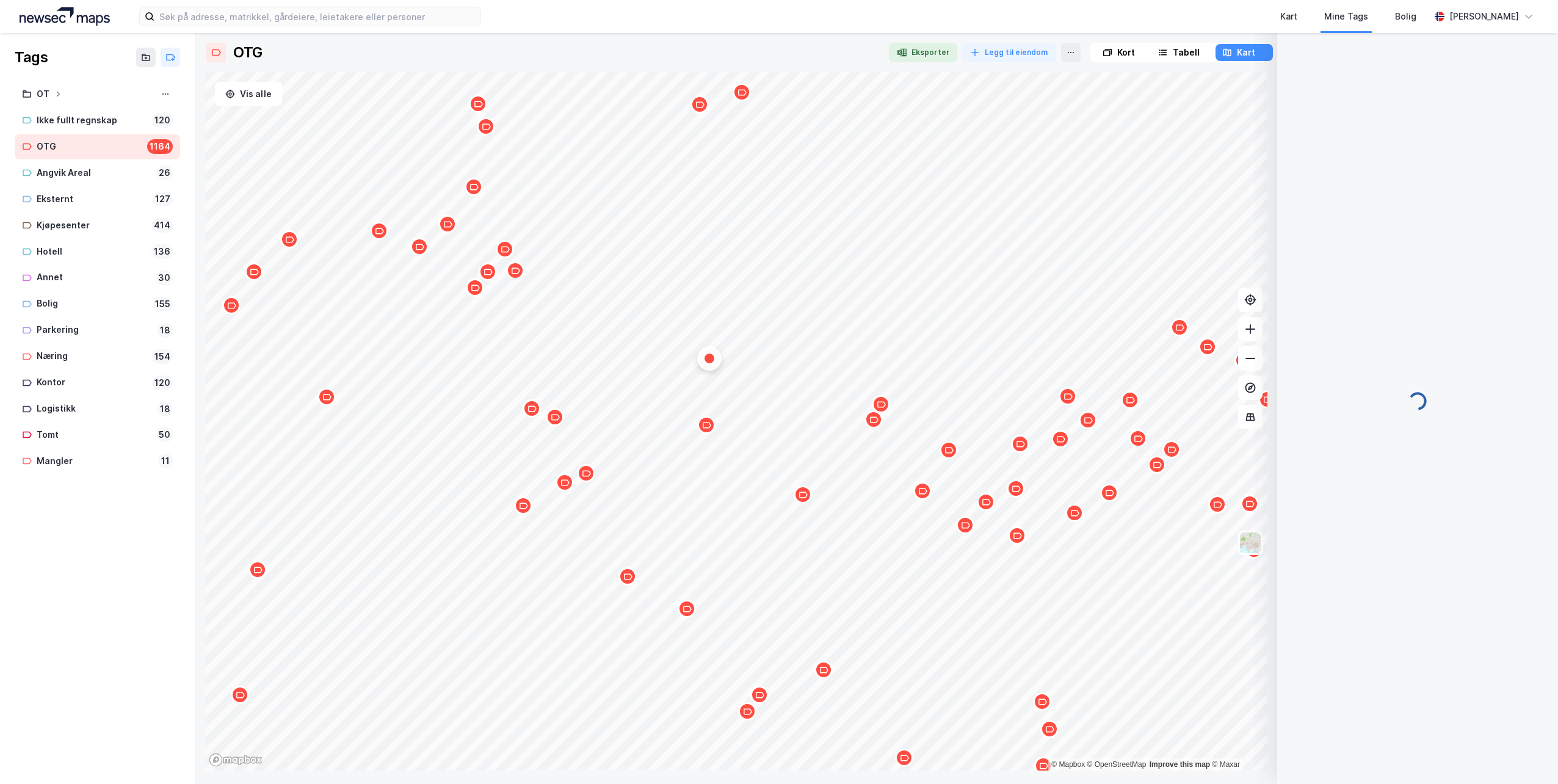
scroll to position [0, 0]
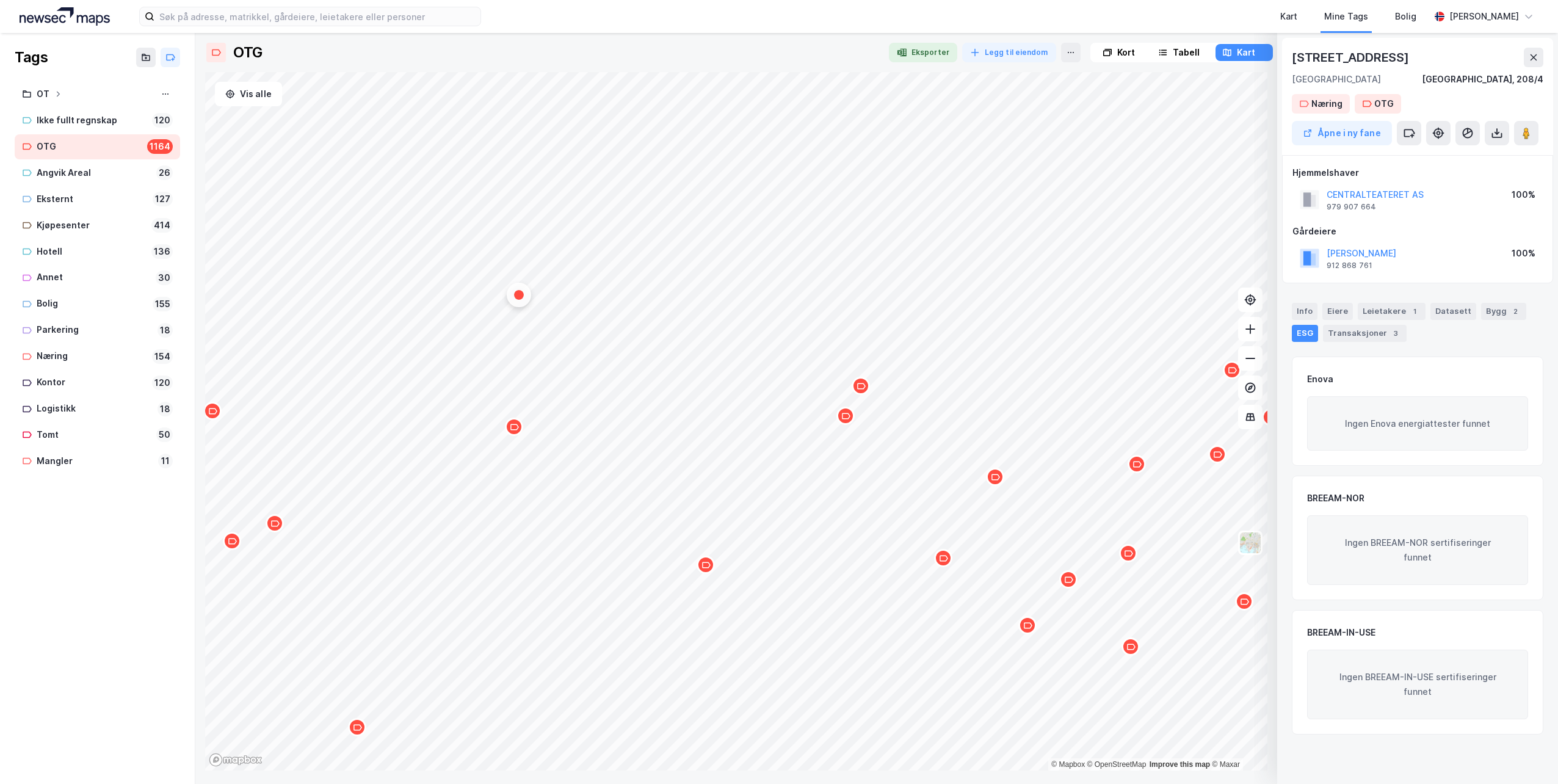
click at [862, 388] on icon "Map marker" at bounding box center [861, 386] width 9 height 9
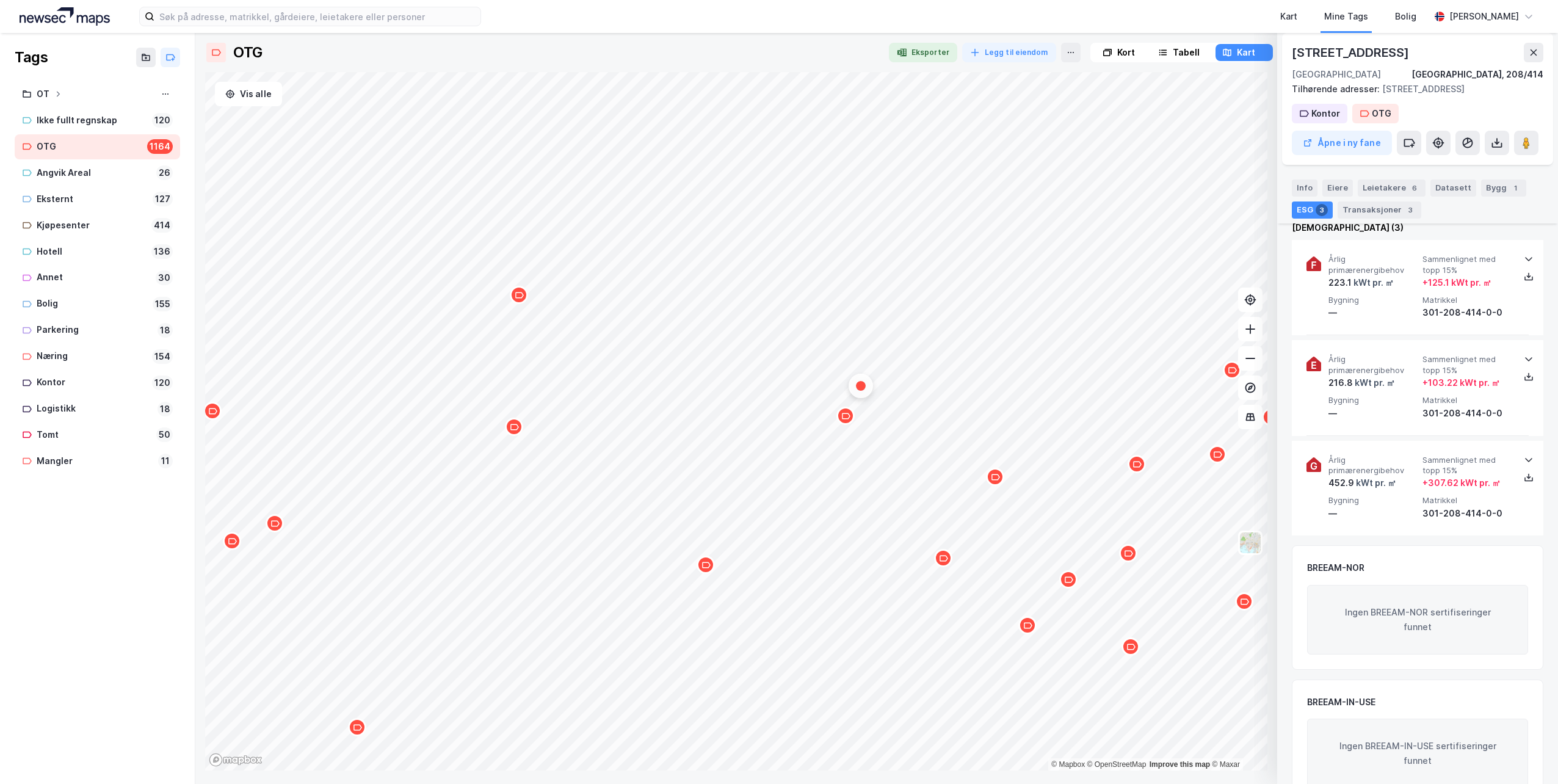
scroll to position [427, 0]
click at [847, 421] on div "Map marker" at bounding box center [846, 416] width 19 height 19
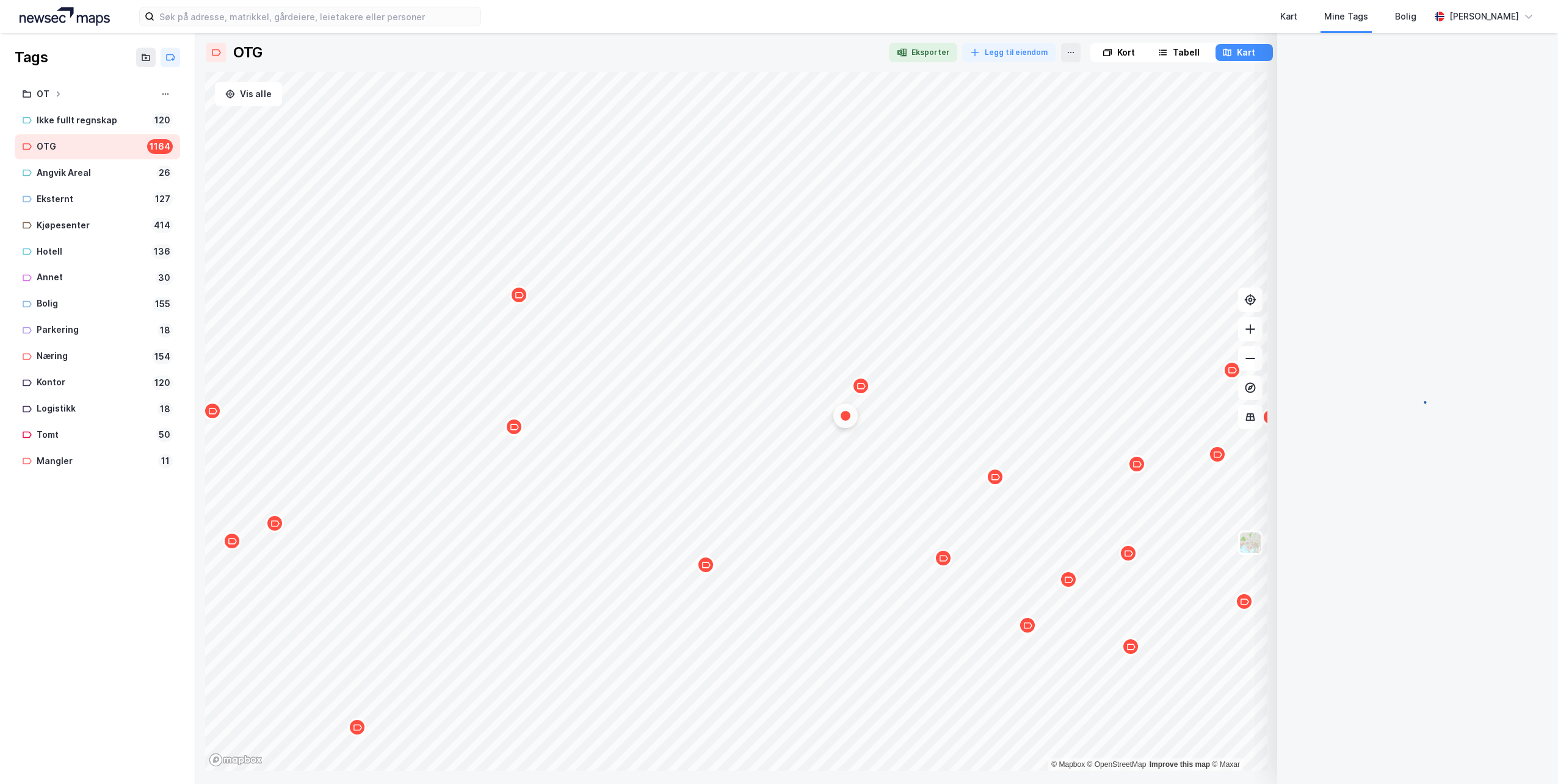
scroll to position [0, 0]
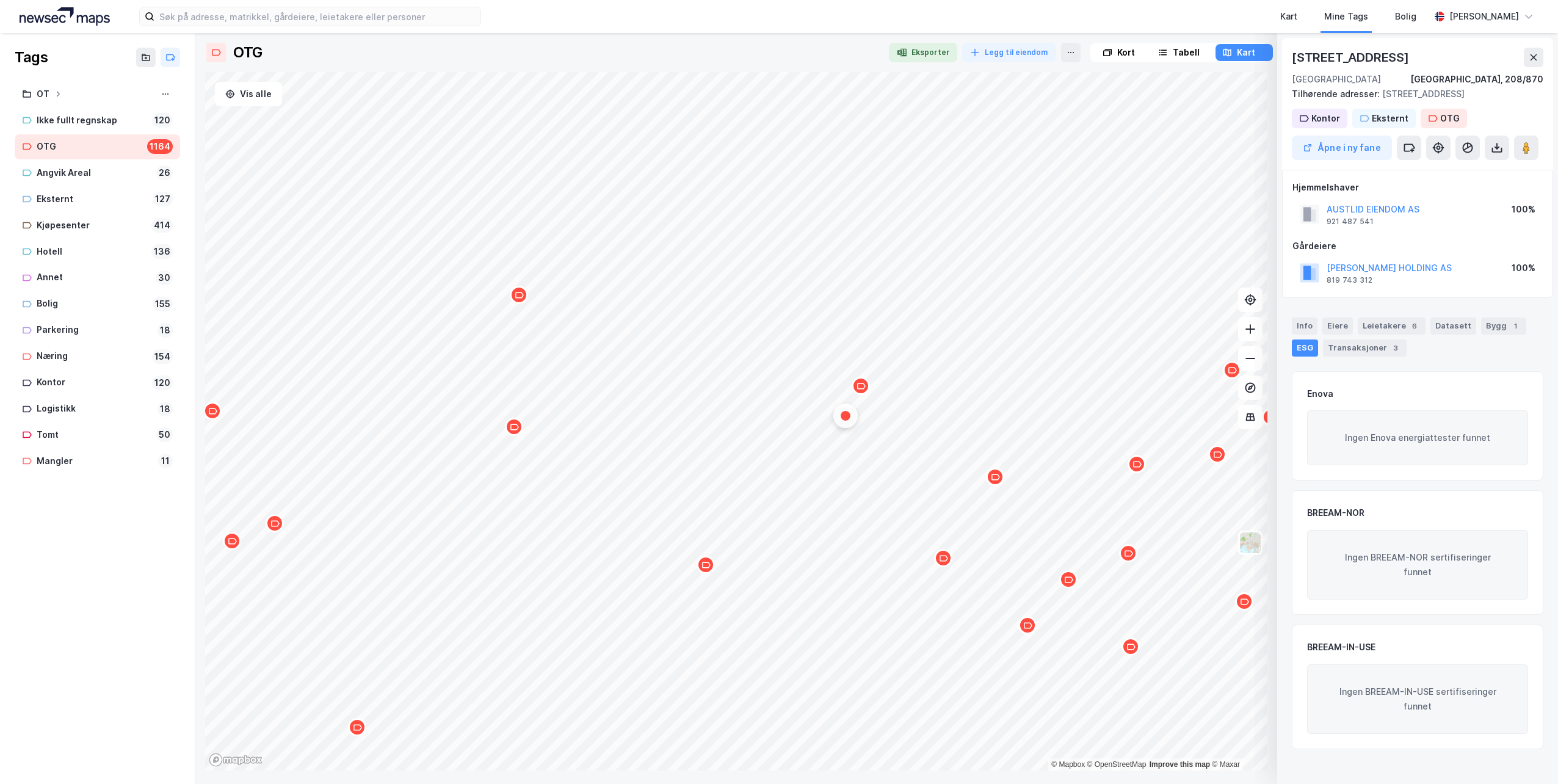
drag, startPoint x: 37, startPoint y: 664, endPoint x: 44, endPoint y: 662, distance: 7.3
click at [38, 664] on div "Tags OT Ikke fullt regnskap 120 OTG 1164 Angvik Areal 26 Eksternt 127 Kjøpesent…" at bounding box center [97, 408] width 195 height 751
